Goal: Information Seeking & Learning: Learn about a topic

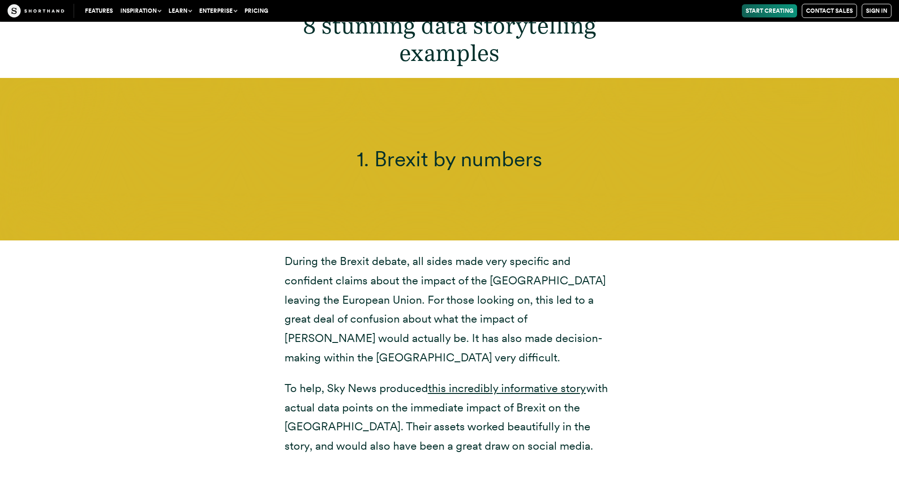
scroll to position [3303, 0]
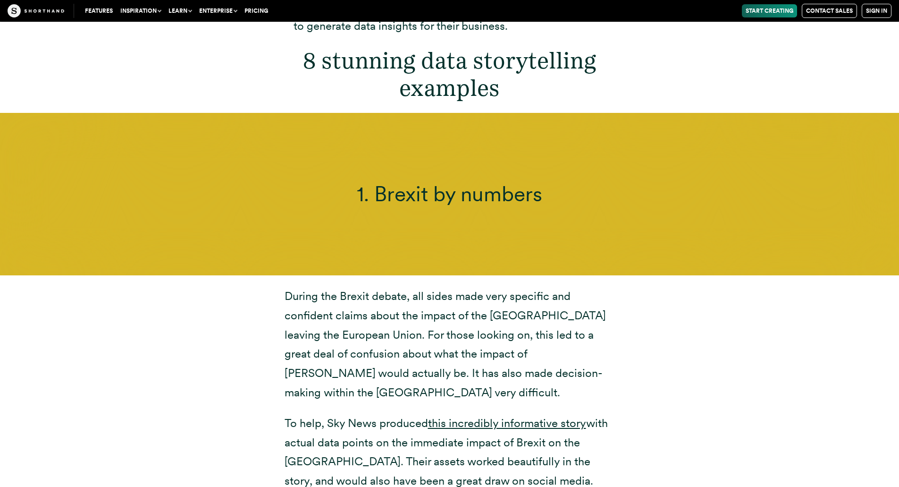
click at [429, 215] on div "1. Brexit by numbers" at bounding box center [449, 194] width 899 height 162
click at [497, 341] on p "During the Brexit debate, all sides made very specific and confident claims abo…" at bounding box center [450, 344] width 330 height 116
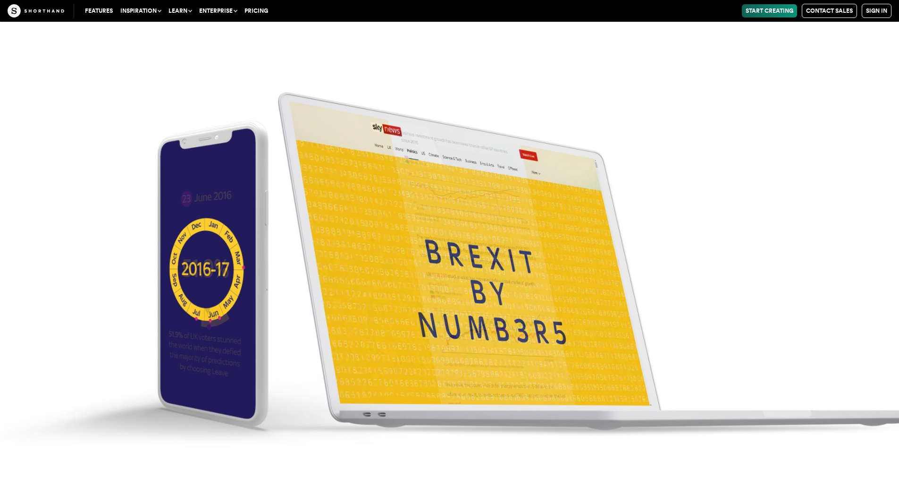
scroll to position [4106, 0]
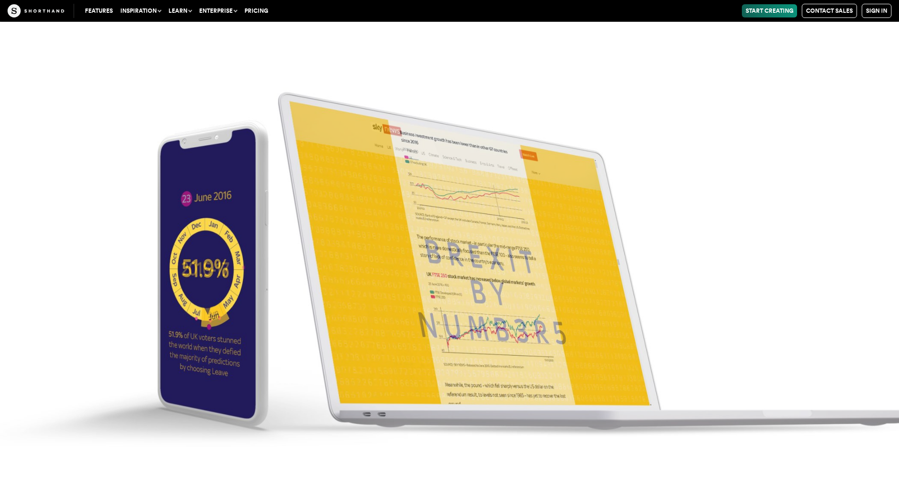
click at [479, 300] on img at bounding box center [449, 243] width 899 height 487
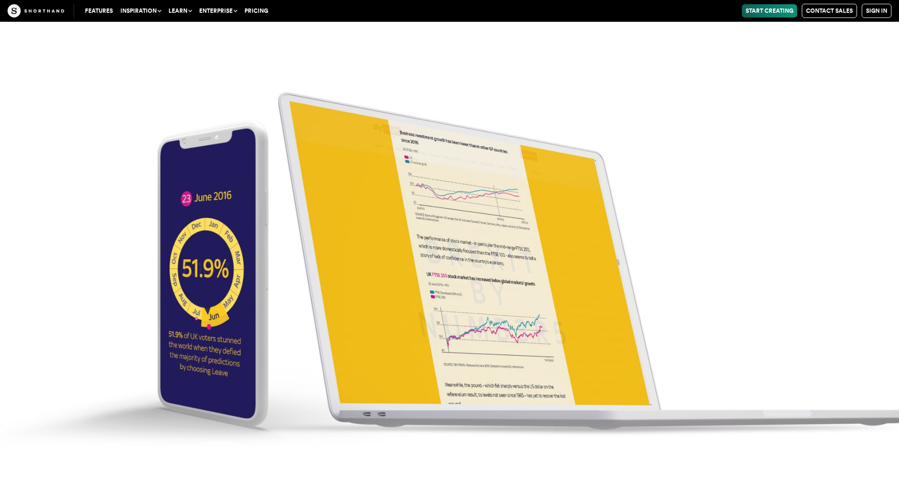
click at [77, 176] on img at bounding box center [449, 243] width 899 height 487
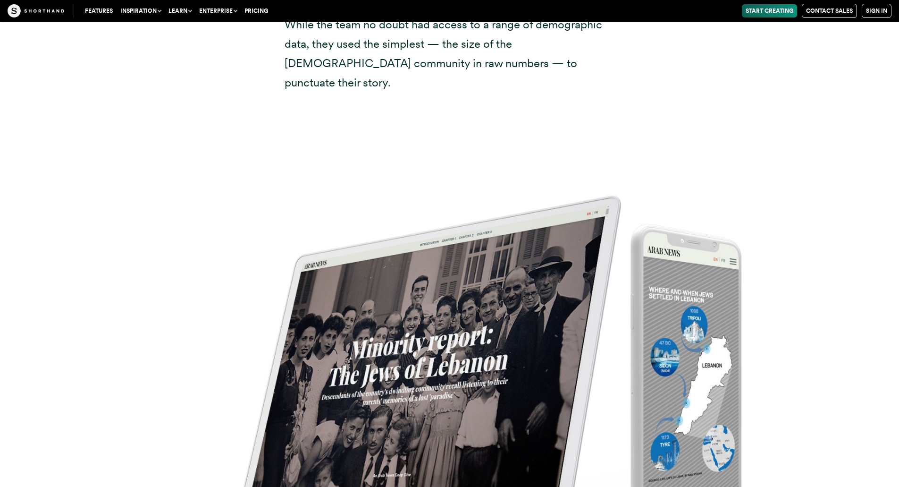
scroll to position [6324, 0]
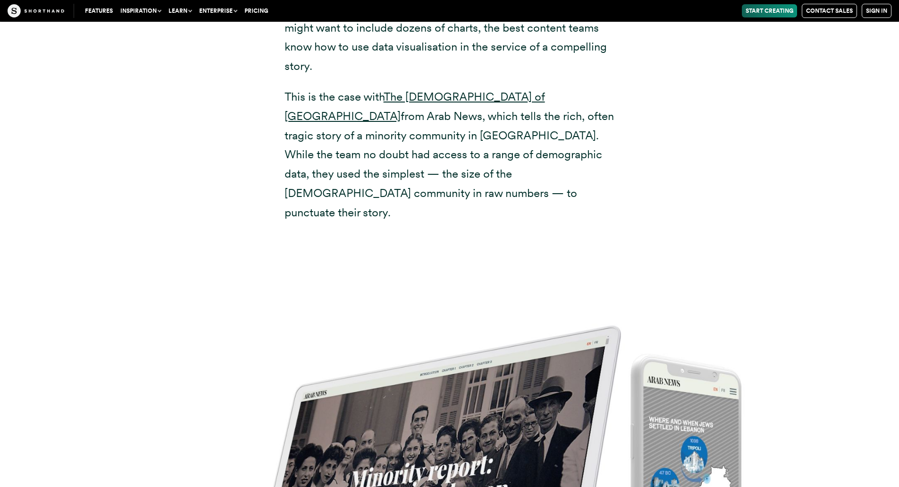
click at [145, 135] on div "Often with data storytelling, less is more. While data experts might want to in…" at bounding box center [450, 111] width 736 height 246
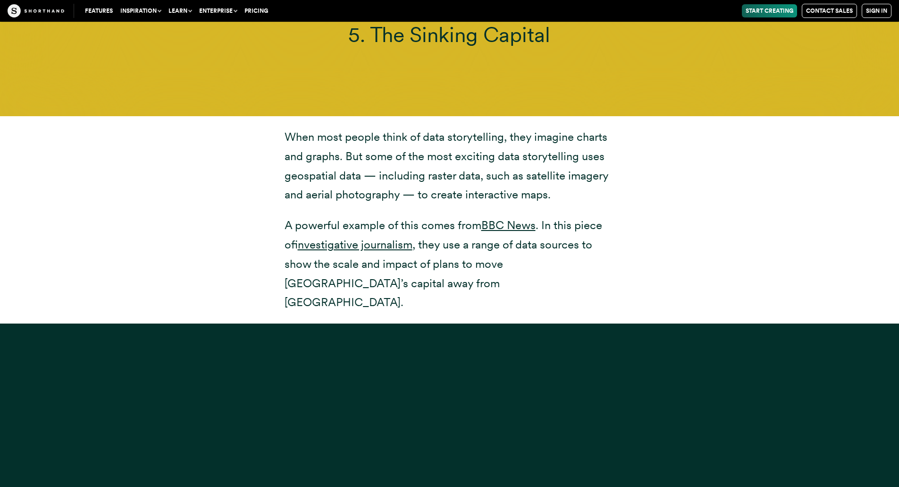
scroll to position [9014, 0]
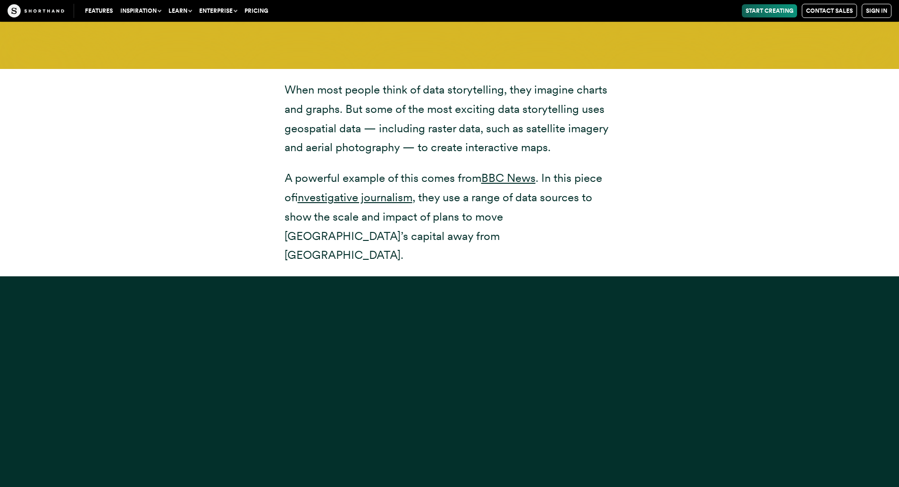
click at [140, 161] on div "When most people think of data storytelling, they imagine charts and graphs. Bu…" at bounding box center [450, 172] width 736 height 207
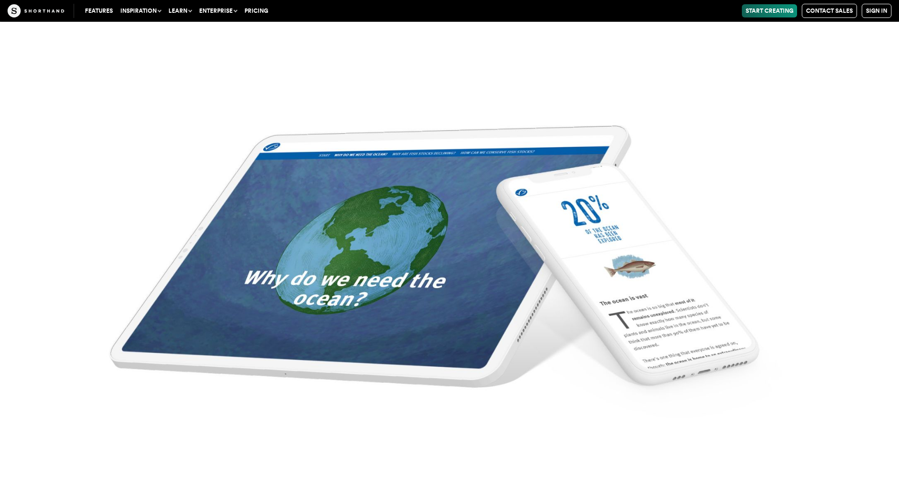
scroll to position [10146, 0]
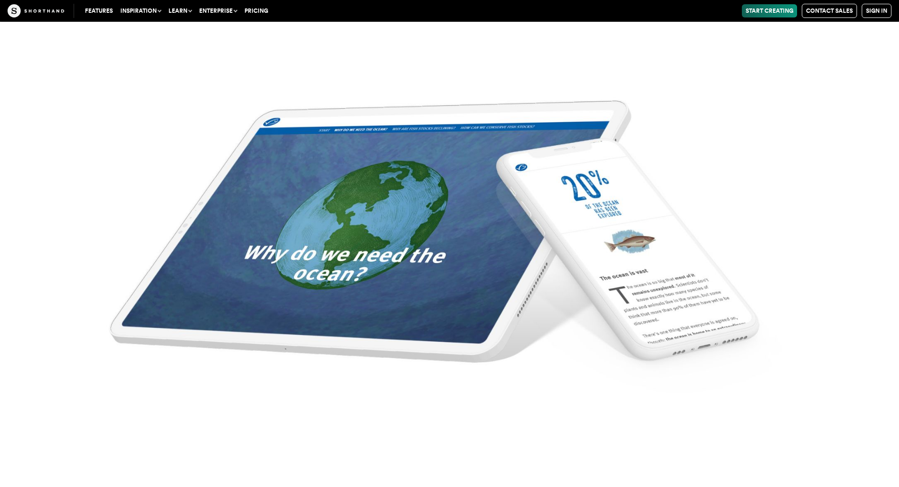
click at [458, 287] on img at bounding box center [449, 243] width 899 height 487
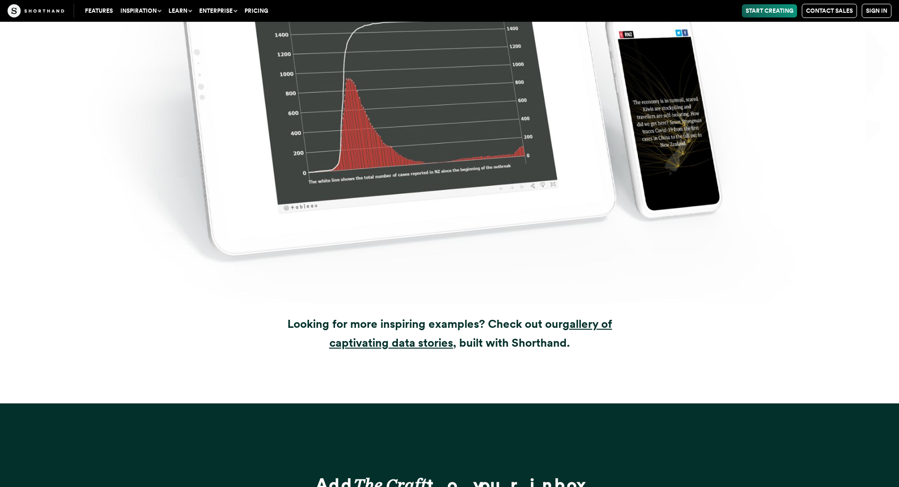
scroll to position [13355, 0]
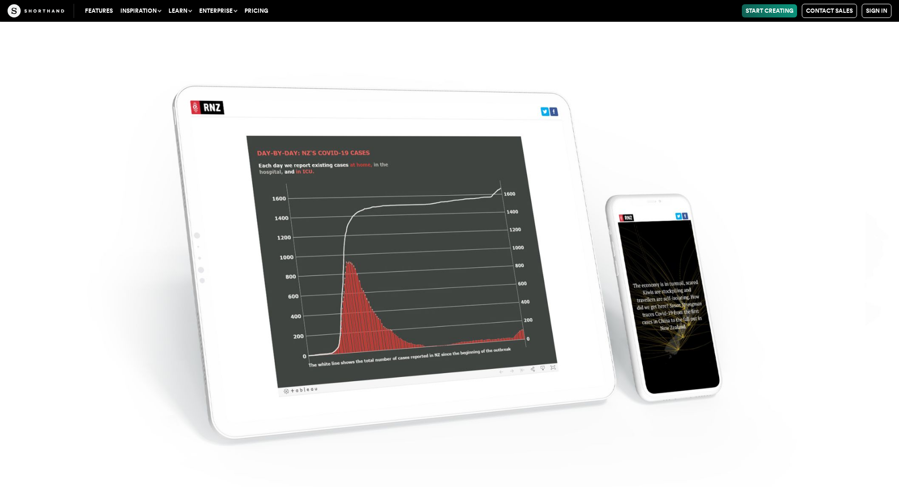
click at [145, 10] on button "Inspiration" at bounding box center [141, 10] width 48 height 13
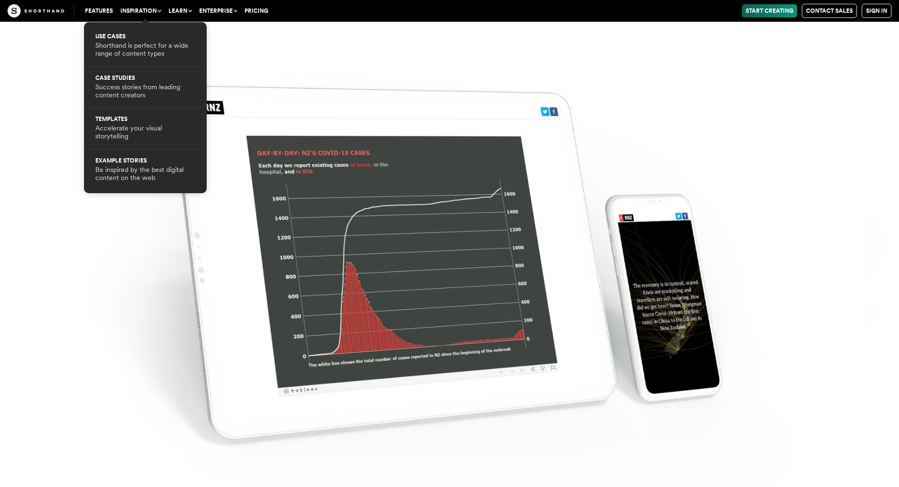
click at [180, 9] on button "Learn" at bounding box center [180, 10] width 31 height 13
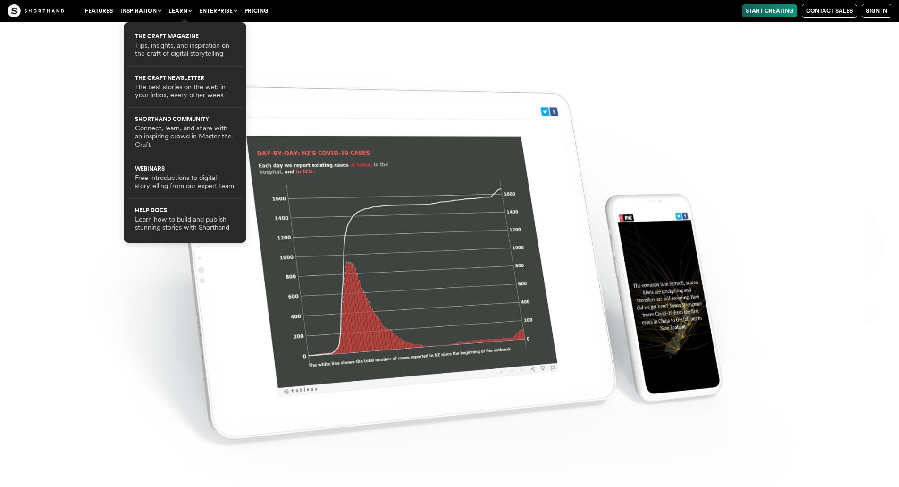
click at [222, 12] on button "Enterprise" at bounding box center [217, 10] width 45 height 13
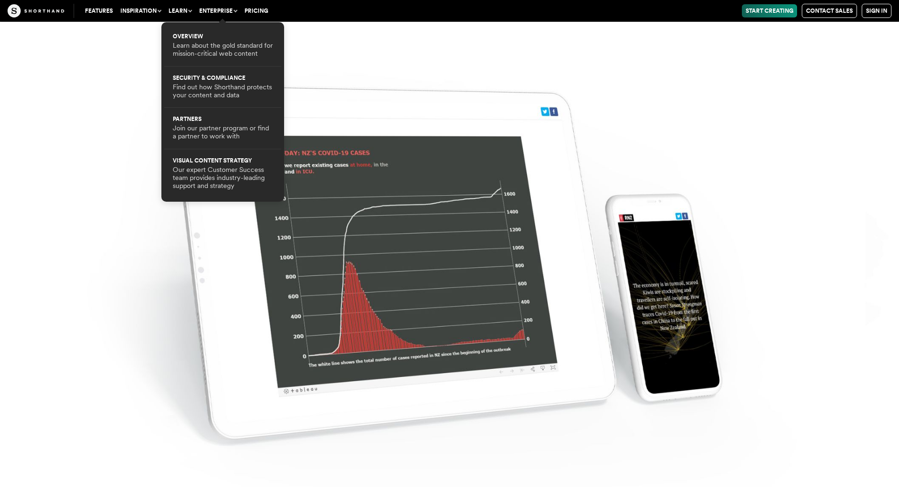
click at [97, 4] on link "Features" at bounding box center [98, 10] width 35 height 13
